Goal: Task Accomplishment & Management: Complete application form

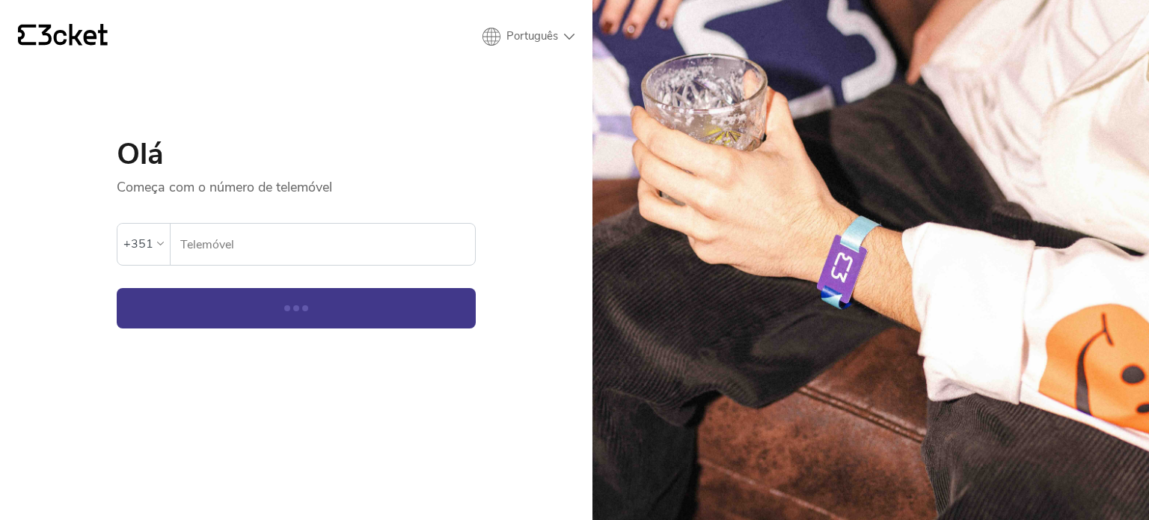
click at [224, 251] on input "Telemóvel" at bounding box center [327, 244] width 295 height 41
type input "964728425"
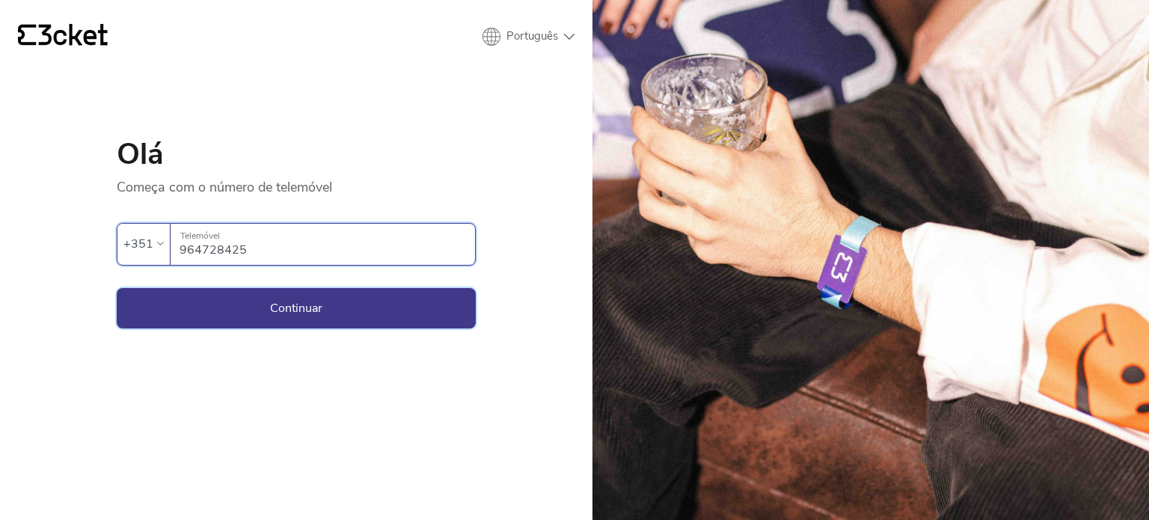
click at [425, 304] on button "Continuar" at bounding box center [296, 308] width 359 height 40
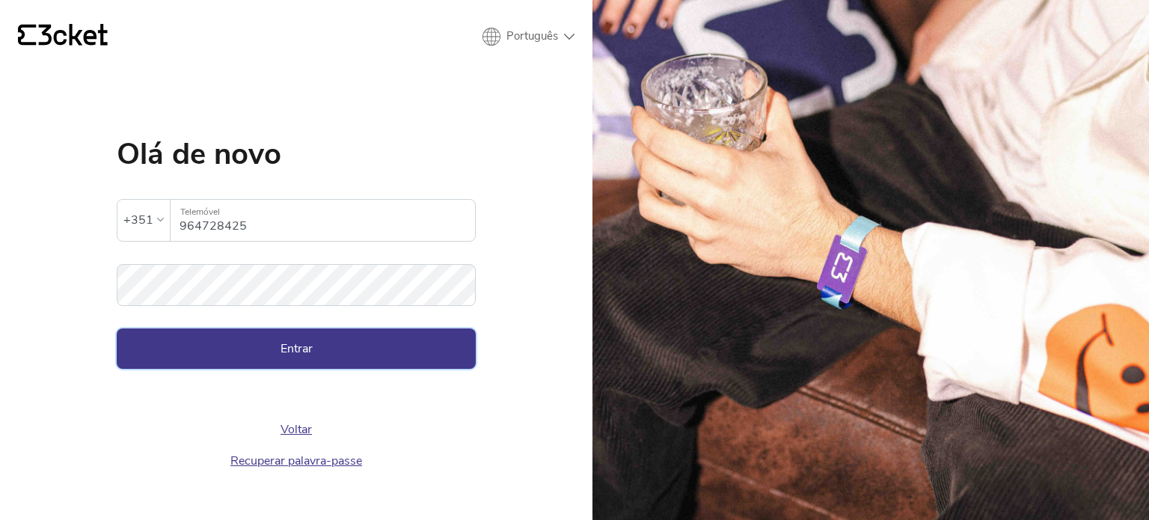
click at [220, 340] on button "Entrar" at bounding box center [296, 348] width 359 height 40
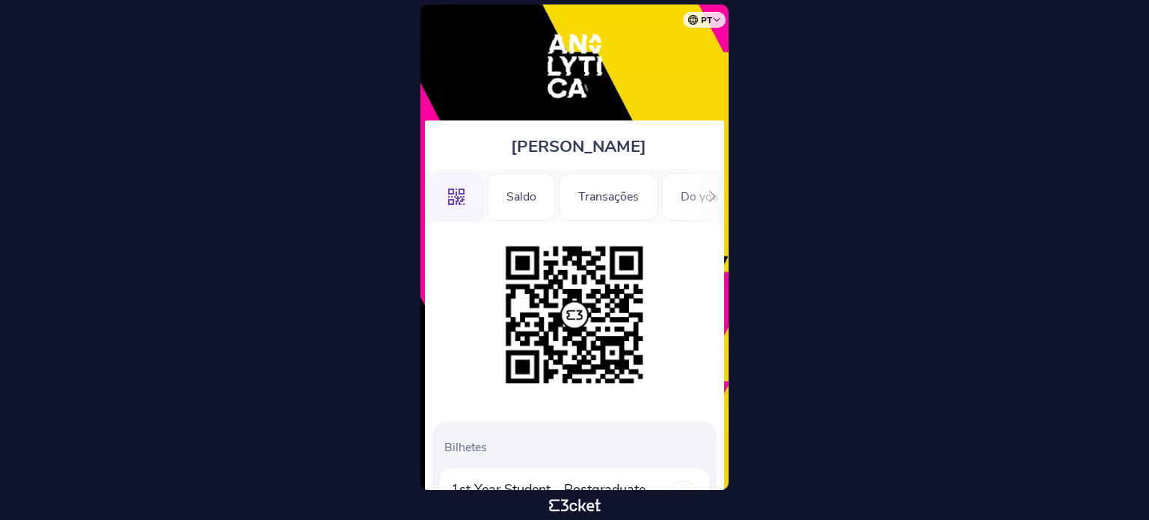
click at [705, 191] on div at bounding box center [712, 196] width 23 height 55
click at [607, 191] on div "Registration Form" at bounding box center [600, 197] width 135 height 48
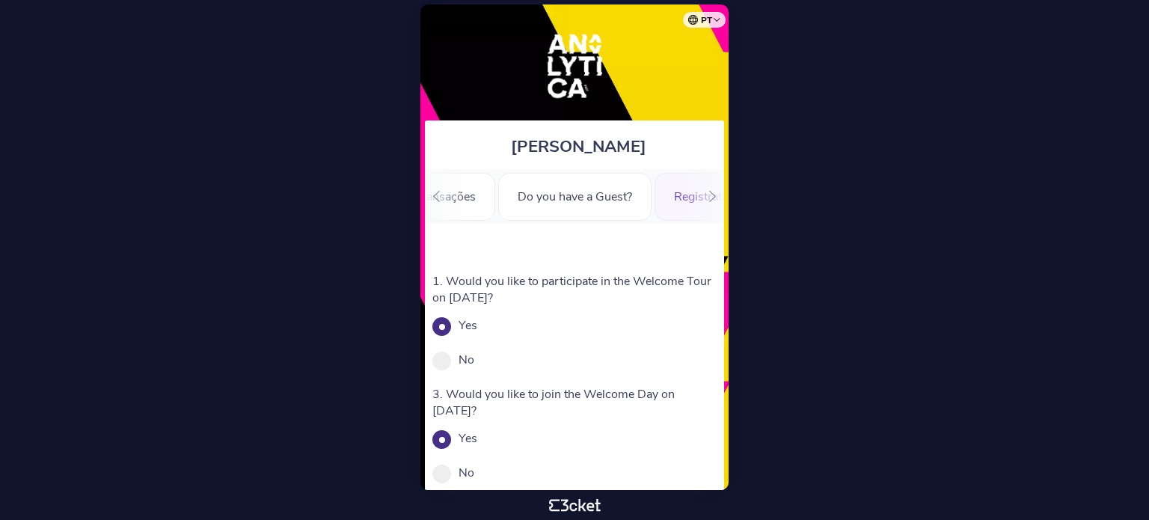
scroll to position [150, 0]
